Goal: Find specific page/section: Find specific page/section

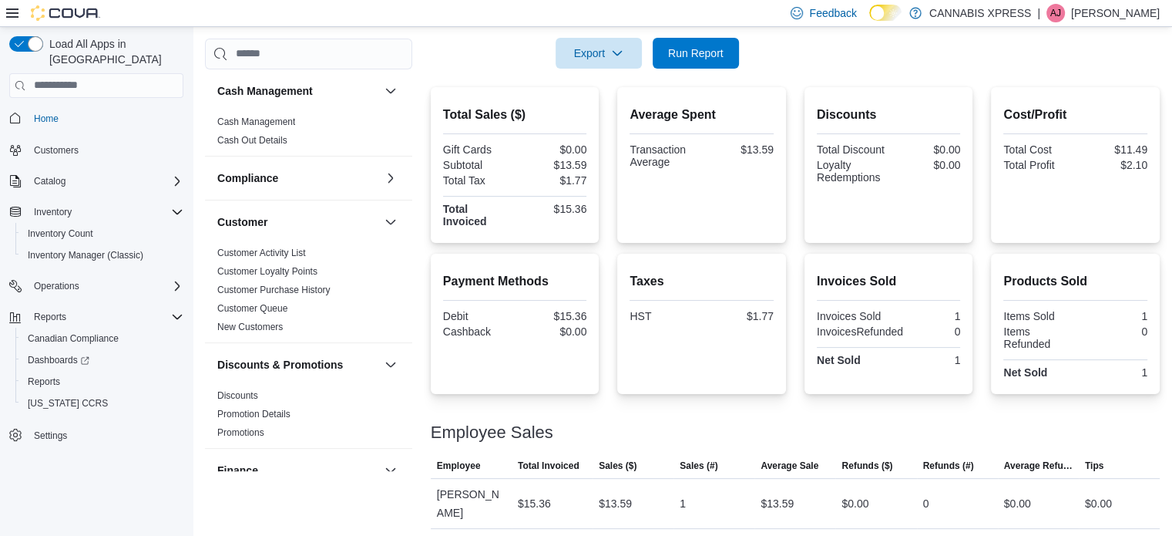
scroll to position [1002, 0]
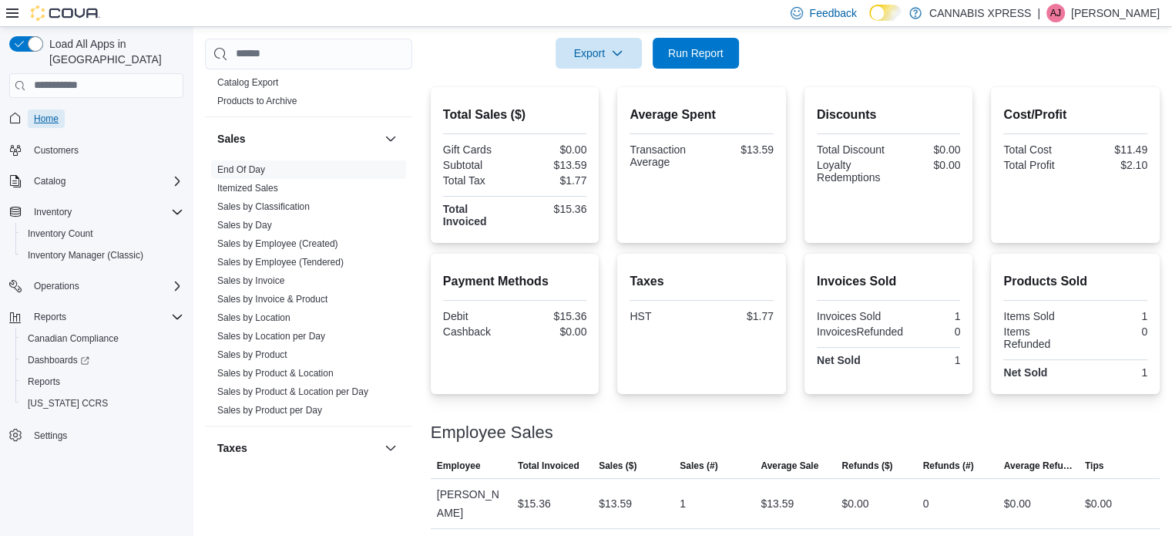
click at [49, 113] on span "Home" at bounding box center [46, 119] width 25 height 12
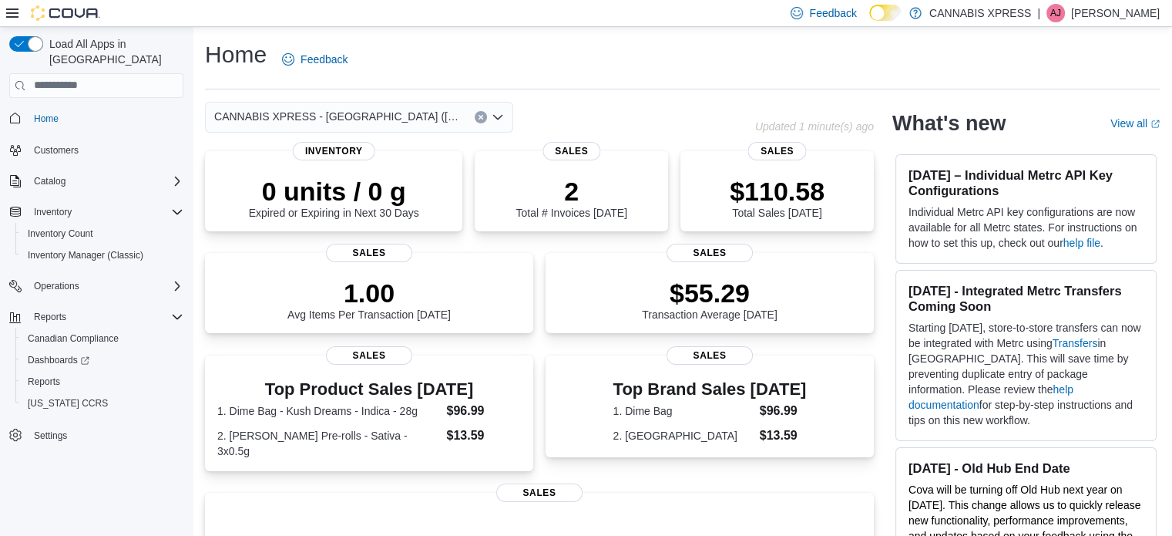
drag, startPoint x: 798, startPoint y: 432, endPoint x: 892, endPoint y: 366, distance: 113.9
click at [493, 463] on div "Top Product Sales [DATE] 1. Dime Bag - Kush Dreams - Indica - 28g $96.99 2. [PE…" at bounding box center [369, 413] width 328 height 116
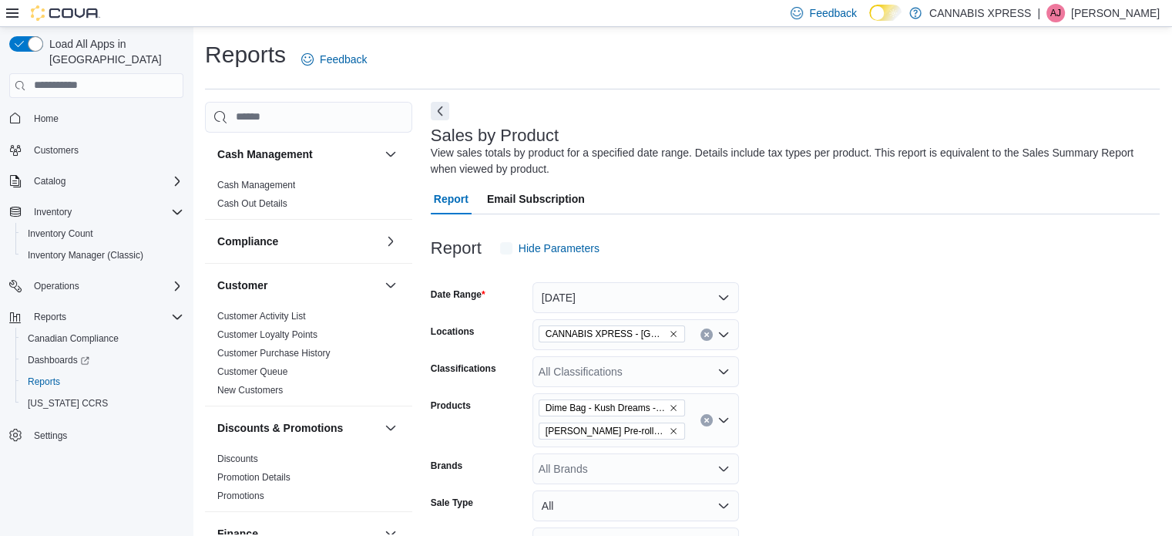
scroll to position [52, 0]
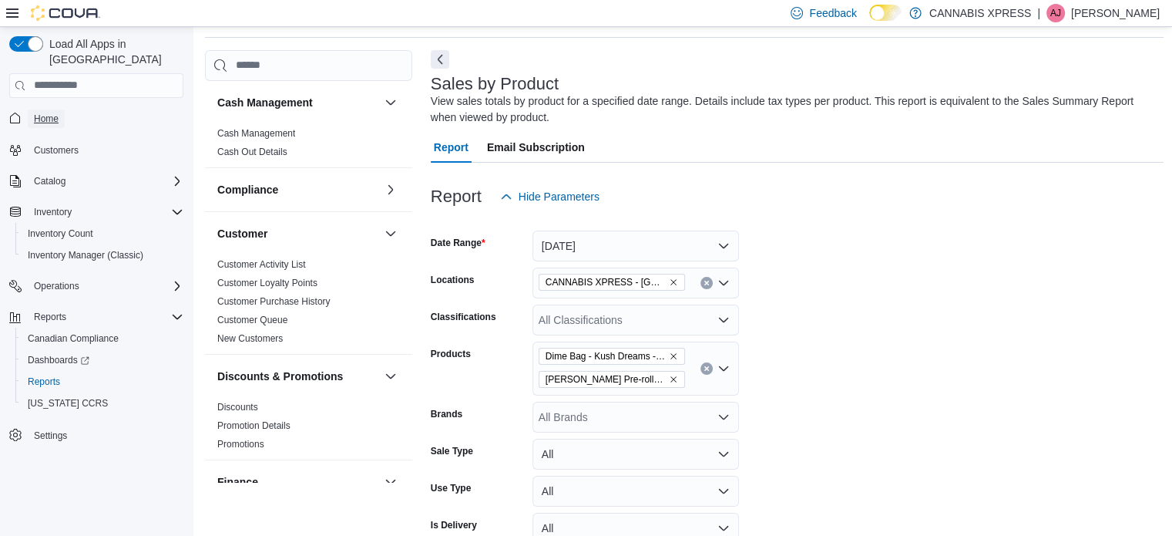
click at [43, 113] on span "Home" at bounding box center [46, 119] width 25 height 12
